Goal: Check status: Check status

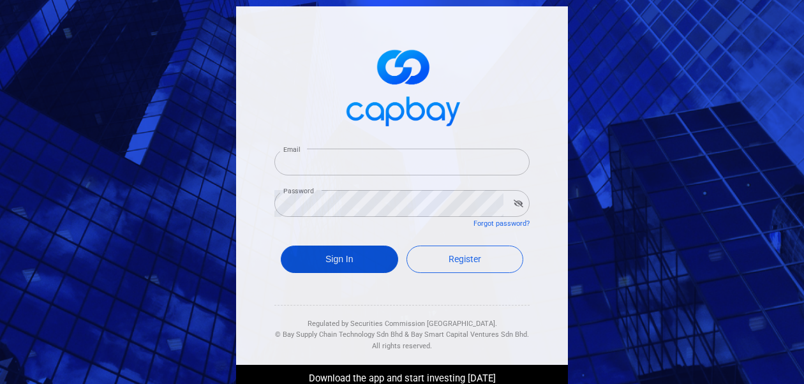
type input "[EMAIL_ADDRESS][DOMAIN_NAME]"
click at [299, 257] on button "Sign In" at bounding box center [339, 259] width 117 height 27
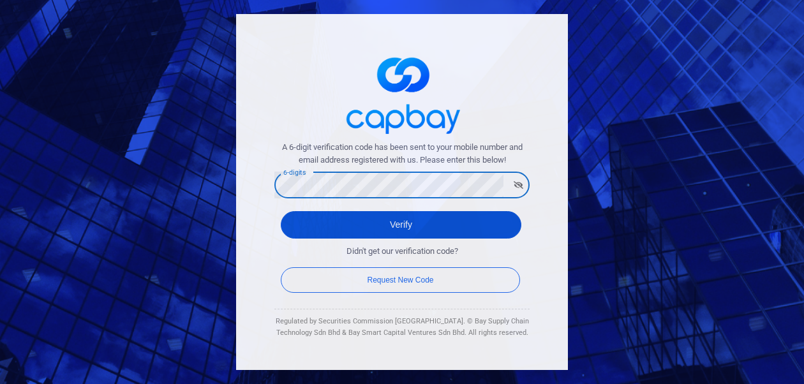
click at [300, 226] on button "Verify" at bounding box center [401, 224] width 240 height 27
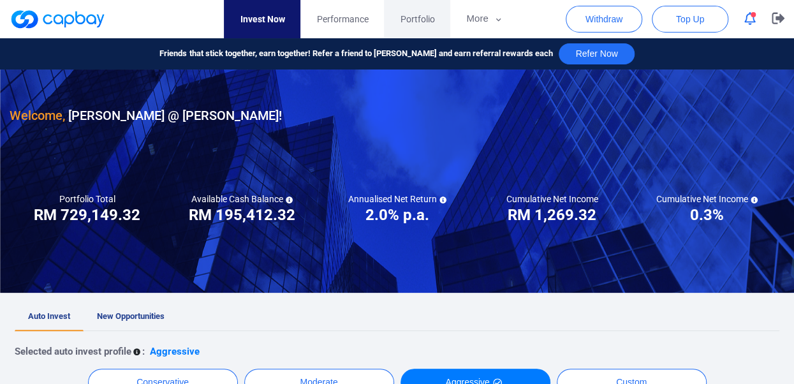
click at [411, 20] on span "Portfolio" at bounding box center [417, 19] width 34 height 14
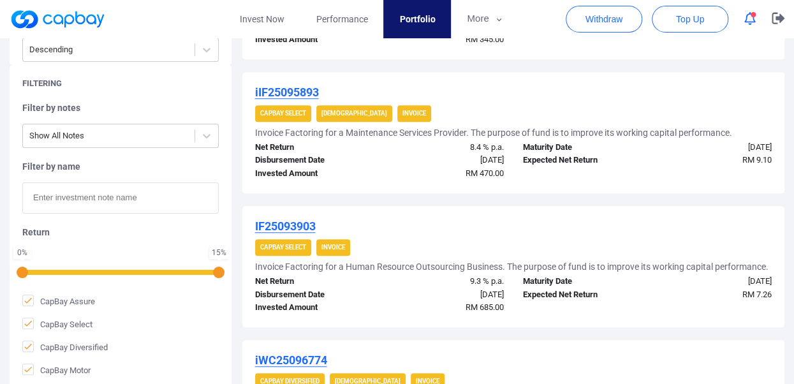
scroll to position [425, 0]
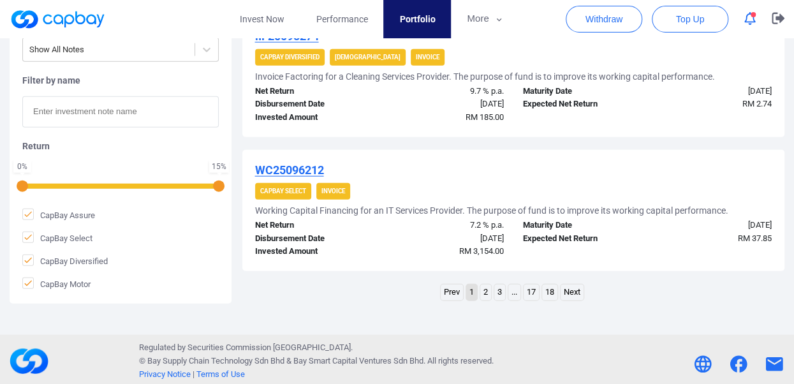
scroll to position [1442, 0]
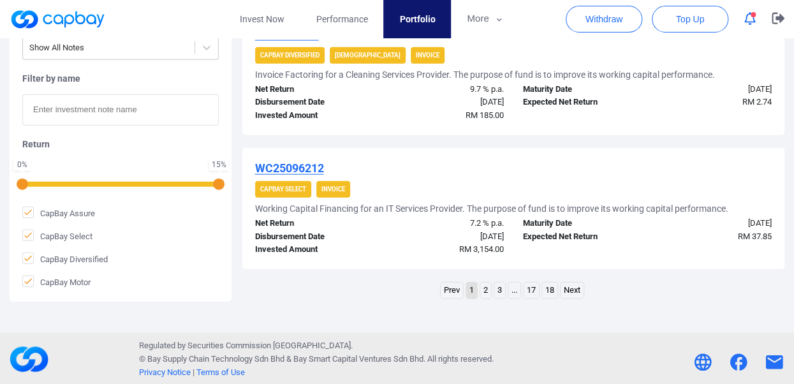
click at [514, 291] on link "..." at bounding box center [514, 291] width 12 height 16
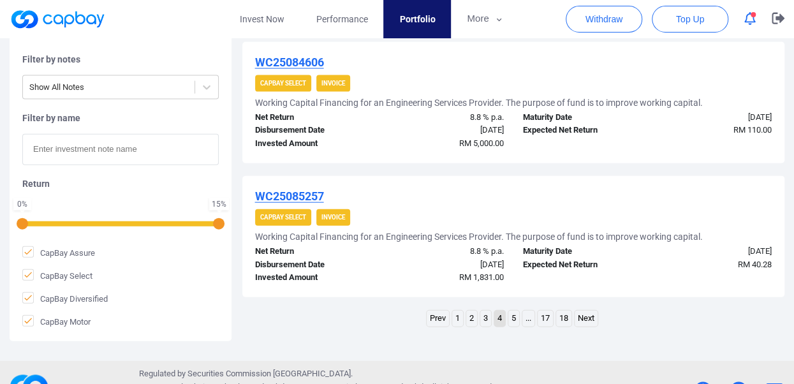
scroll to position [1407, 0]
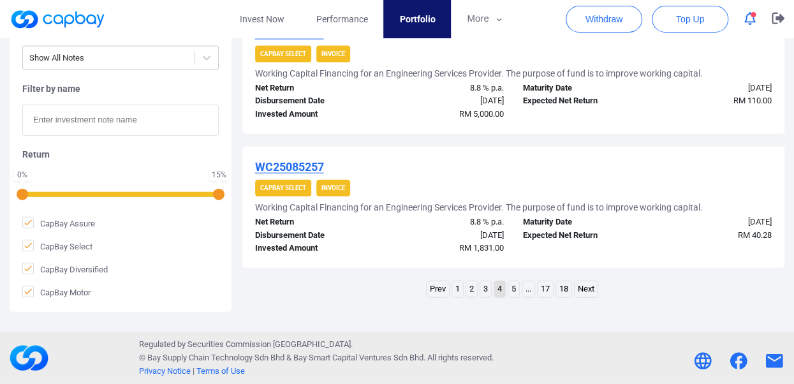
click at [513, 290] on link "5" at bounding box center [513, 289] width 11 height 16
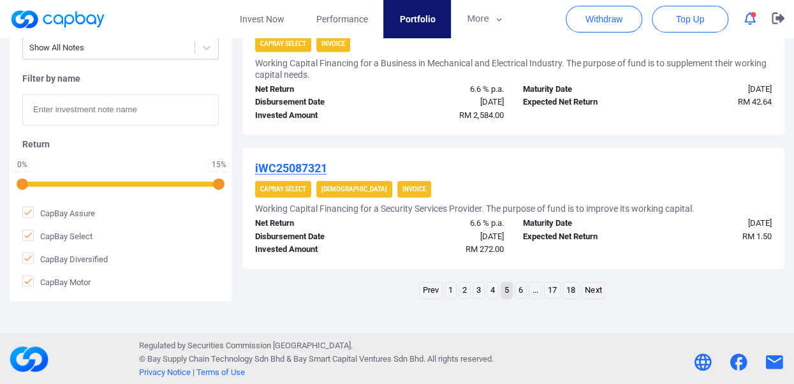
drag, startPoint x: 533, startPoint y: 293, endPoint x: 522, endPoint y: 323, distance: 32.7
click at [538, 290] on link "..." at bounding box center [535, 291] width 12 height 16
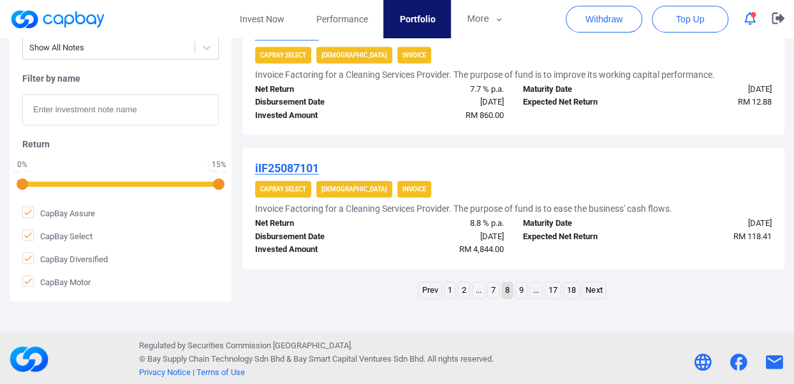
click at [522, 297] on link "9" at bounding box center [521, 291] width 11 height 16
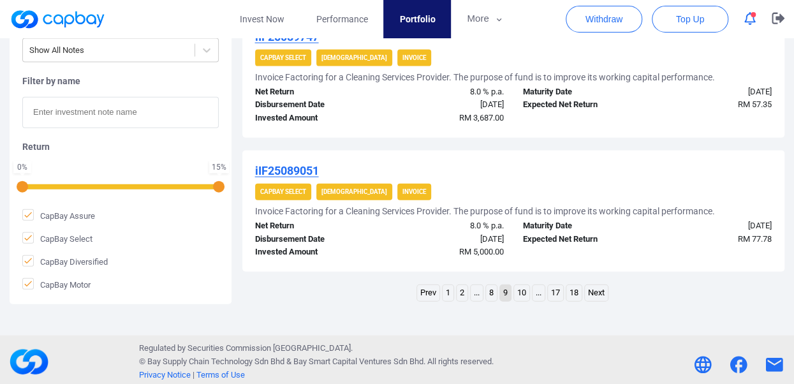
scroll to position [1396, 0]
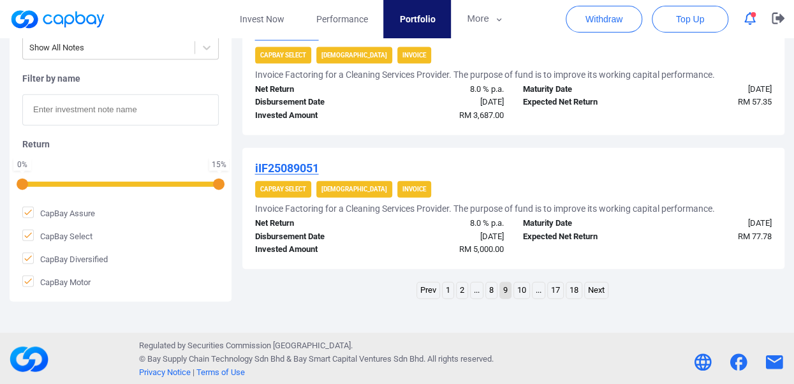
click at [522, 289] on link "10" at bounding box center [521, 291] width 15 height 16
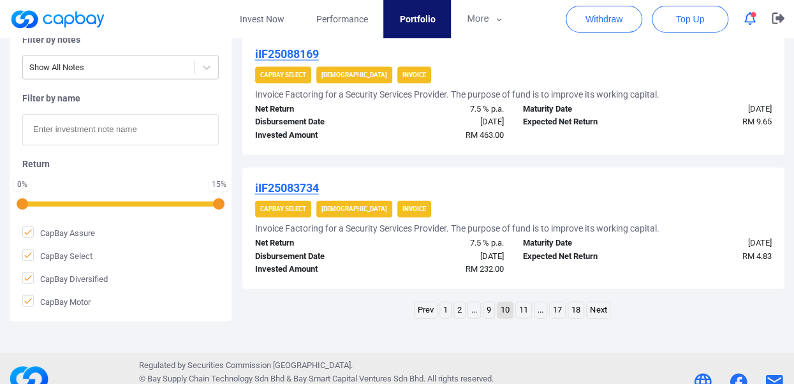
scroll to position [1380, 0]
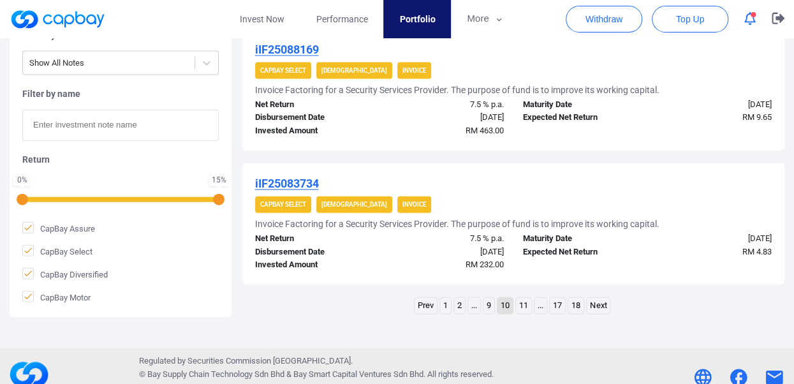
click at [522, 306] on link "11" at bounding box center [523, 306] width 15 height 16
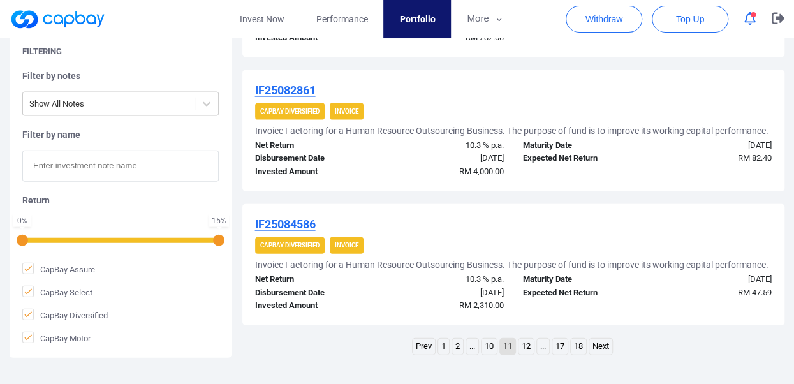
scroll to position [1346, 0]
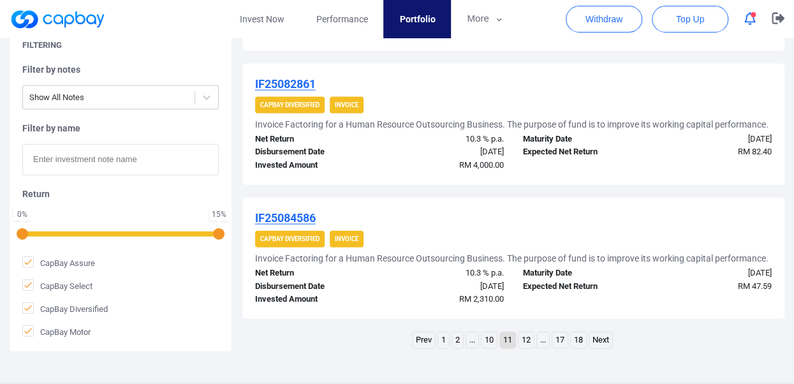
click at [487, 341] on link "10" at bounding box center [489, 340] width 15 height 16
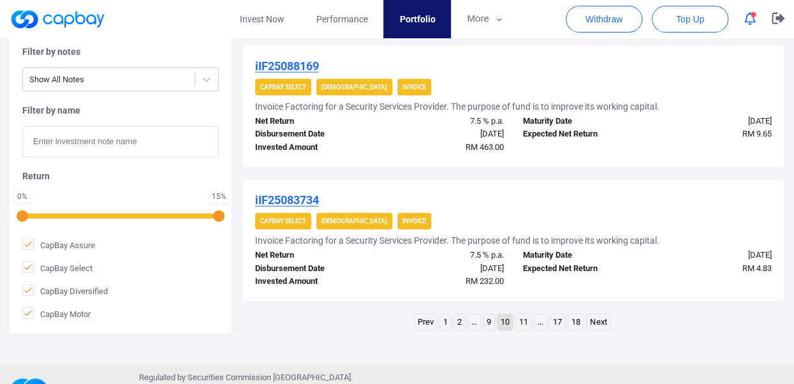
scroll to position [1374, 0]
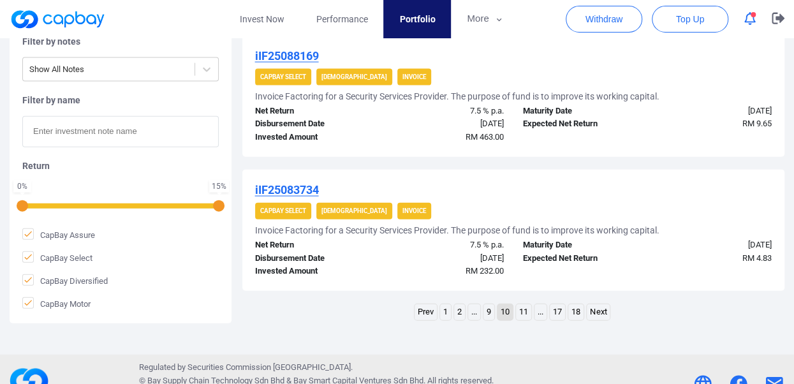
click at [489, 313] on link "9" at bounding box center [489, 312] width 11 height 16
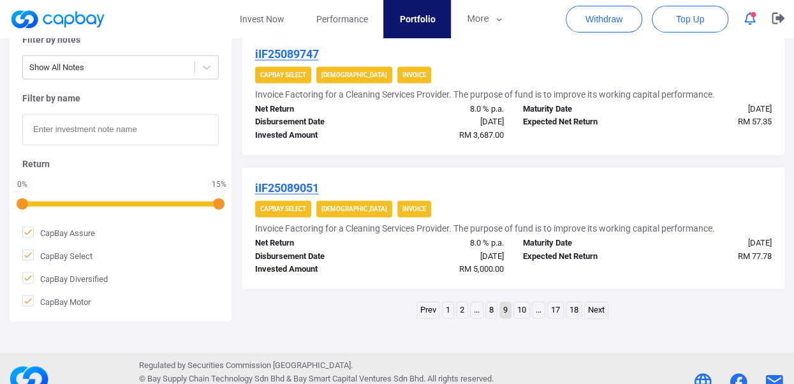
scroll to position [1396, 0]
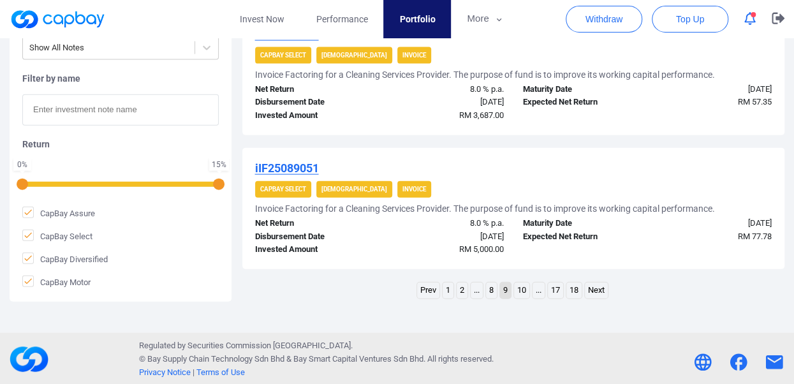
click at [489, 292] on link "8" at bounding box center [491, 291] width 11 height 16
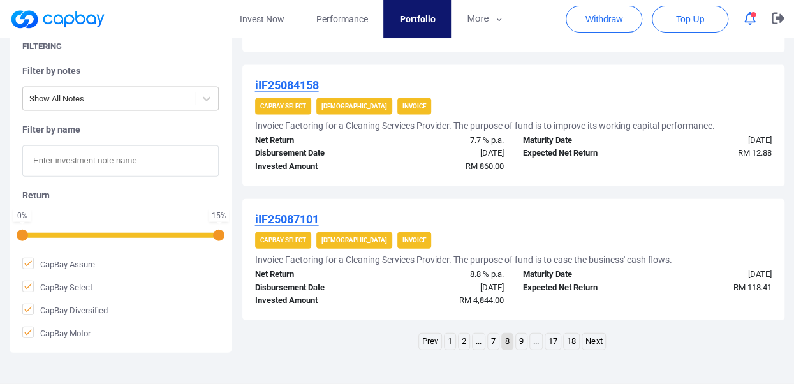
scroll to position [1360, 0]
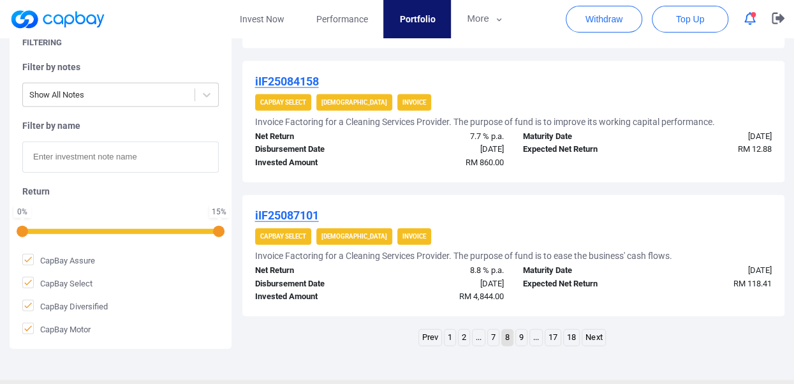
click at [492, 335] on link "7" at bounding box center [493, 338] width 11 height 16
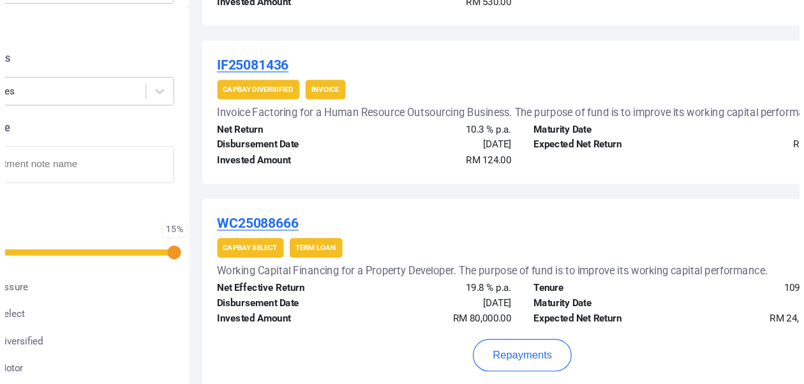
scroll to position [1195, 0]
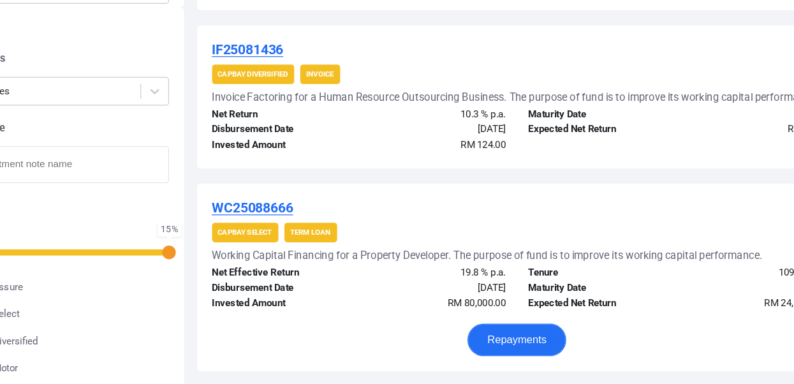
click at [517, 347] on button "Repayments" at bounding box center [513, 346] width 84 height 27
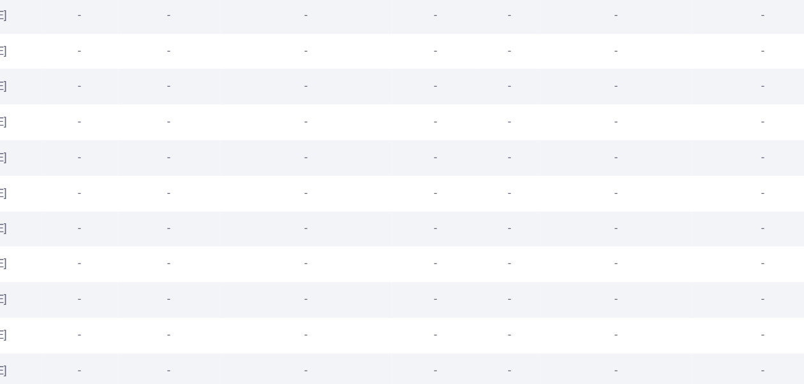
click at [518, 348] on td "-" at bounding box center [507, 343] width 45 height 26
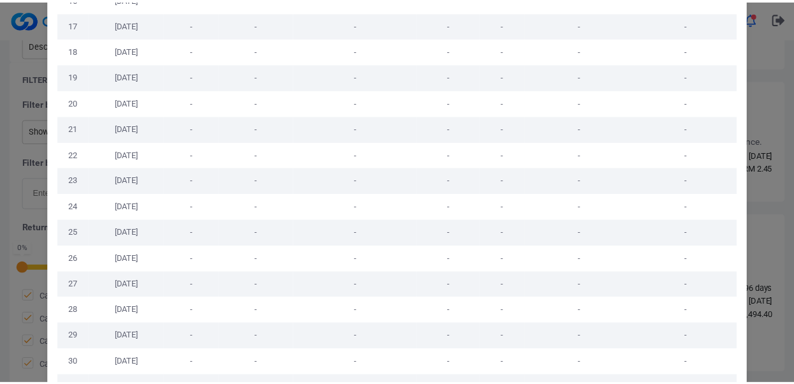
scroll to position [709, 0]
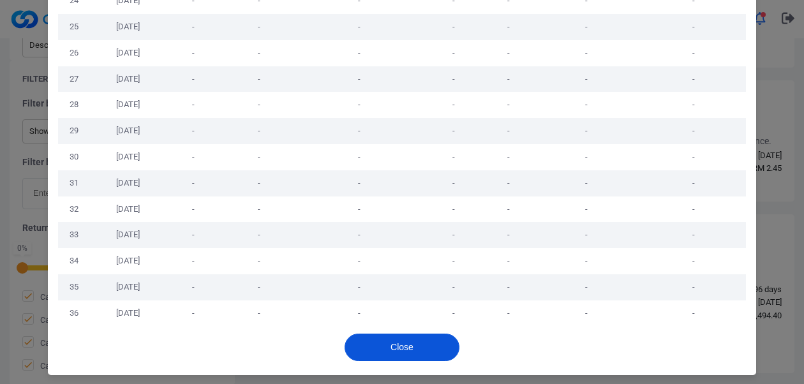
click at [410, 345] on button "Close" at bounding box center [401, 347] width 115 height 27
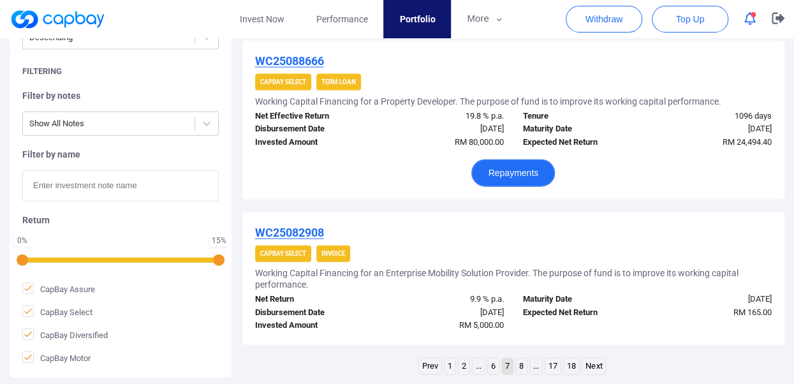
scroll to position [1444, 0]
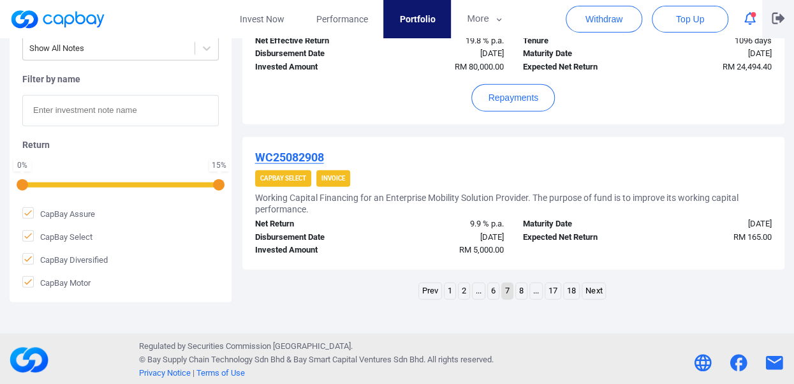
click at [778, 17] on icon "button" at bounding box center [778, 18] width 13 height 11
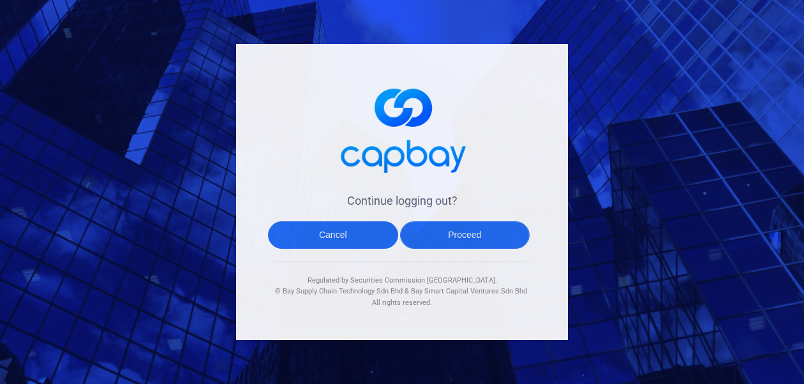
click at [462, 237] on button "Proceed" at bounding box center [465, 234] width 130 height 27
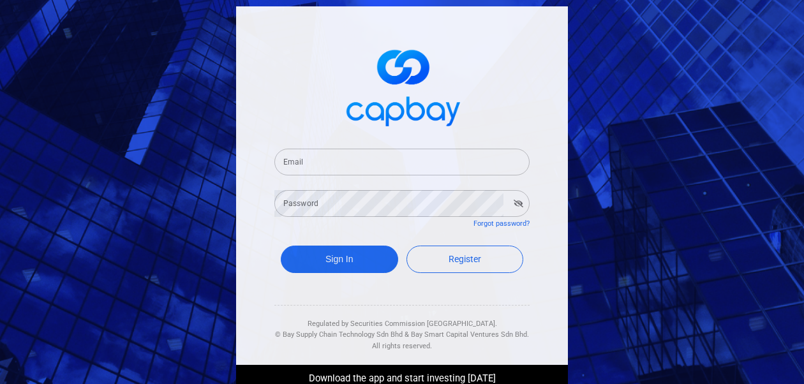
type input "[EMAIL_ADDRESS][DOMAIN_NAME]"
